Goal: Unclear: Browse casually

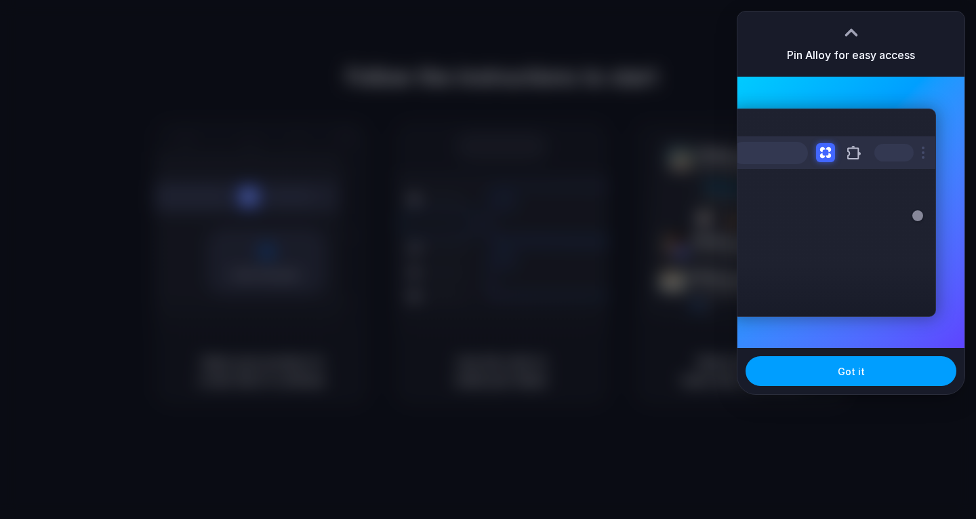
click at [826, 375] on button "Got it" at bounding box center [851, 371] width 211 height 30
